Goal: Find specific page/section: Find specific page/section

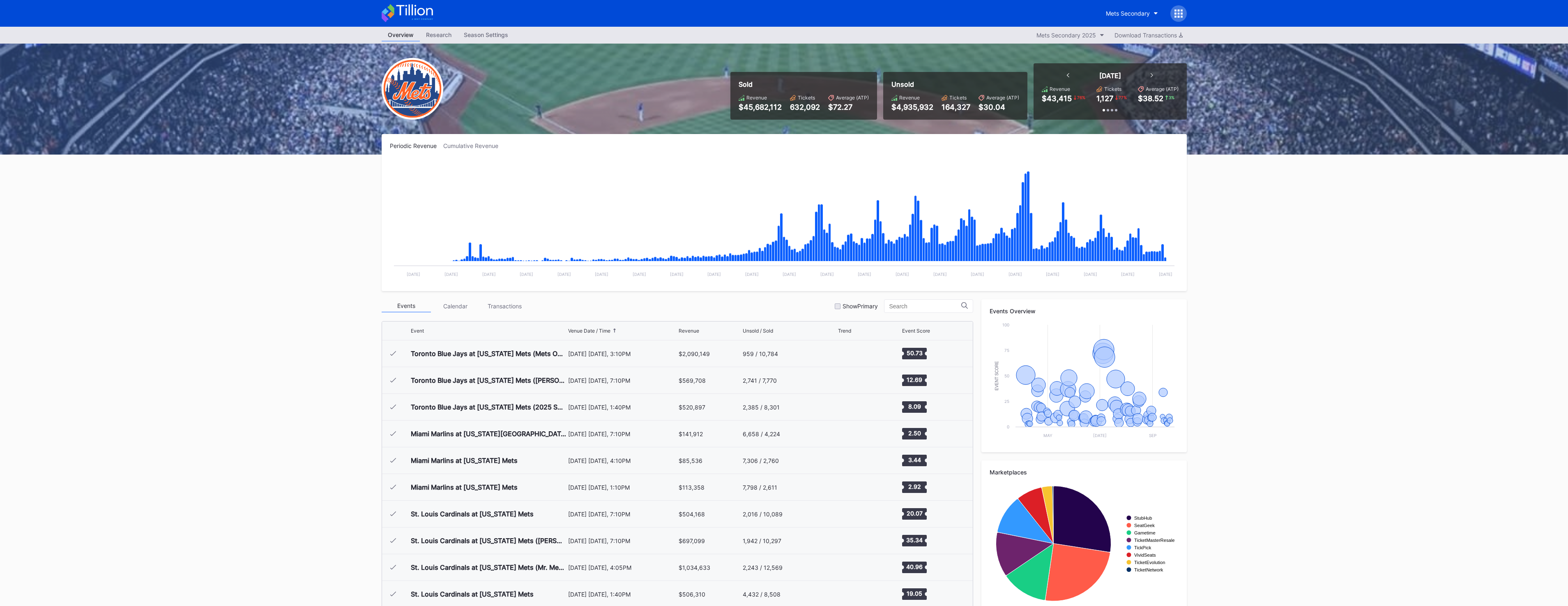
scroll to position [1710, 0]
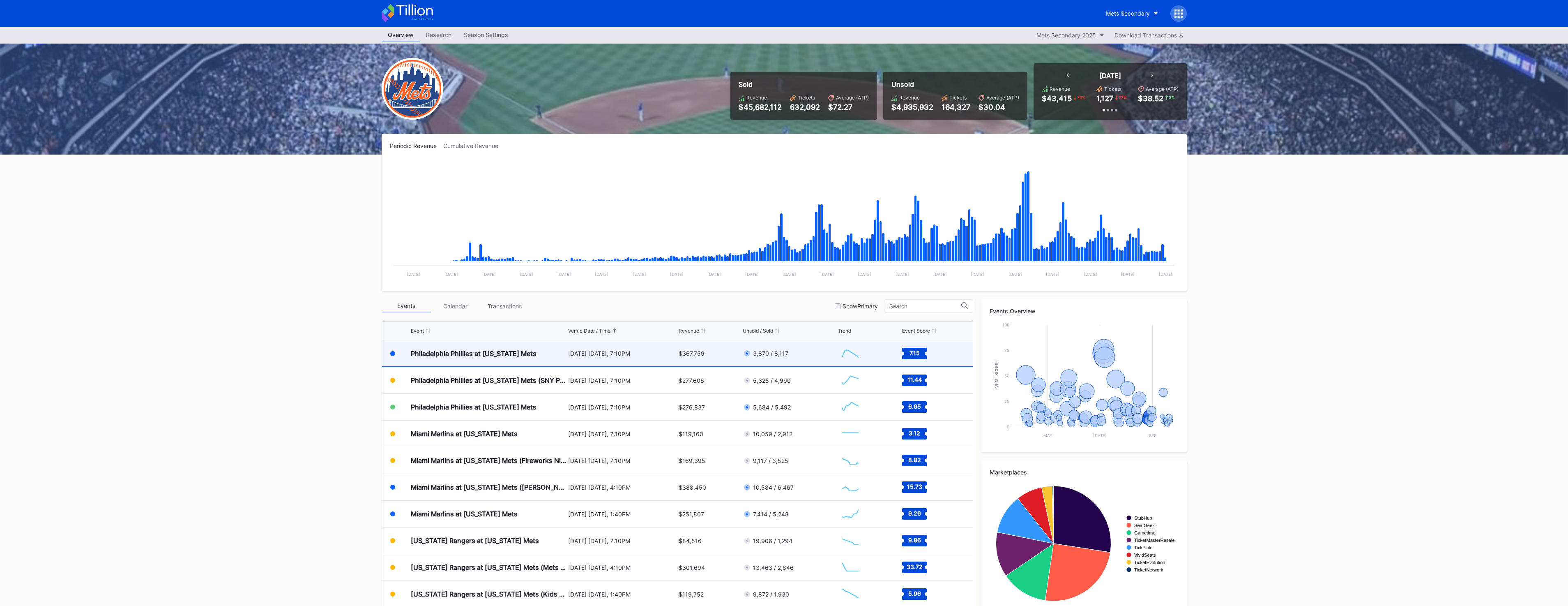
click at [514, 352] on div "Philadelphia Phillies at [US_STATE] Mets" at bounding box center [474, 353] width 126 height 8
